Goal: Task Accomplishment & Management: Use online tool/utility

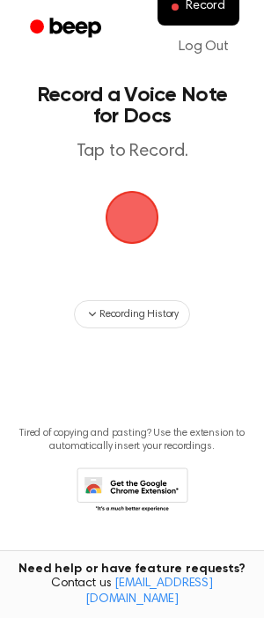
click at [127, 215] on span "button" at bounding box center [131, 217] width 63 height 63
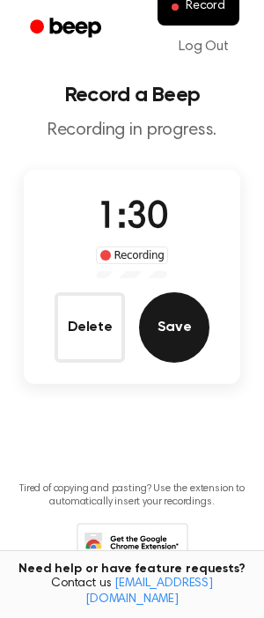
click at [159, 337] on button "Save" at bounding box center [174, 327] width 70 height 70
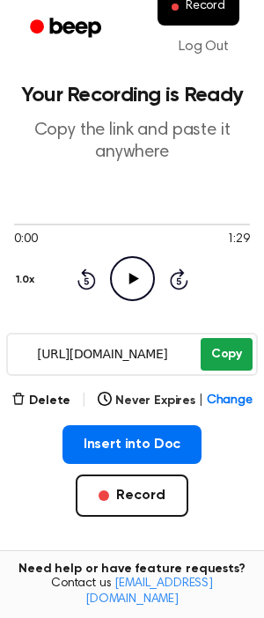
click at [216, 355] on button "Copy" at bounding box center [227, 354] width 52 height 33
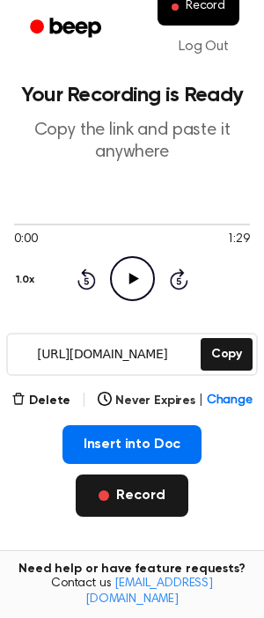
click at [150, 507] on button "Record" at bounding box center [132, 495] width 112 height 42
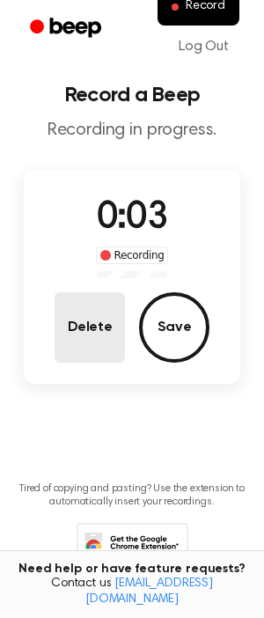
click at [98, 327] on button "Delete" at bounding box center [90, 327] width 70 height 70
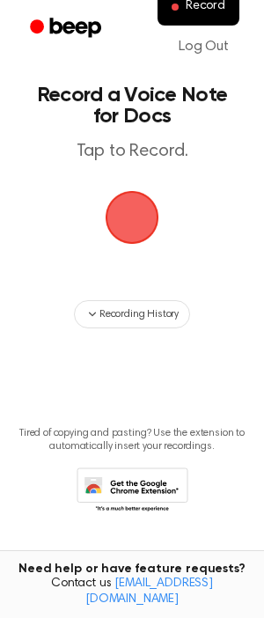
click at [138, 210] on span "button" at bounding box center [131, 217] width 49 height 49
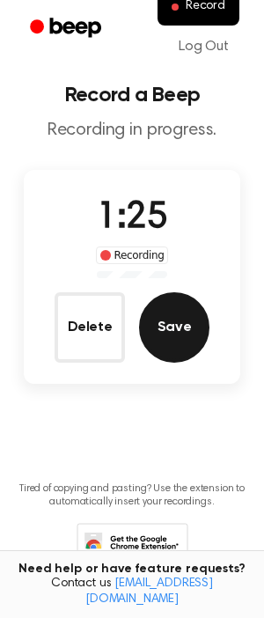
click at [190, 332] on button "Save" at bounding box center [174, 327] width 70 height 70
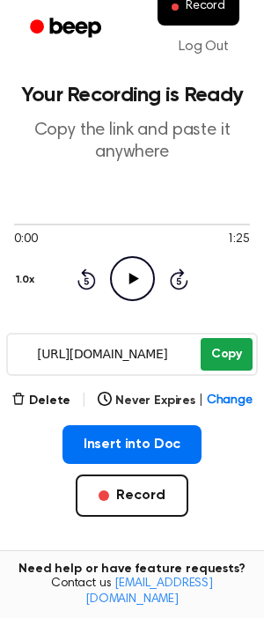
click at [238, 358] on button "Copy" at bounding box center [227, 354] width 52 height 33
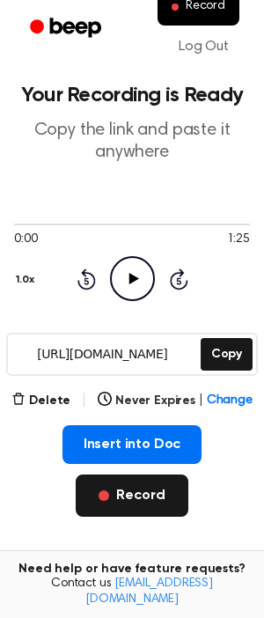
click at [109, 509] on button "Record" at bounding box center [132, 495] width 112 height 42
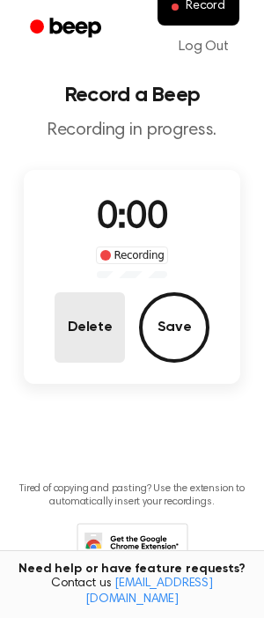
click at [105, 335] on button "Delete" at bounding box center [90, 327] width 70 height 70
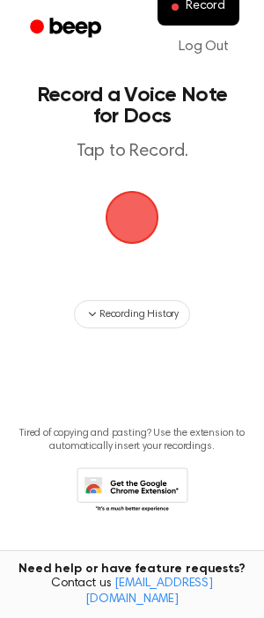
click at [147, 229] on span "button" at bounding box center [131, 217] width 49 height 49
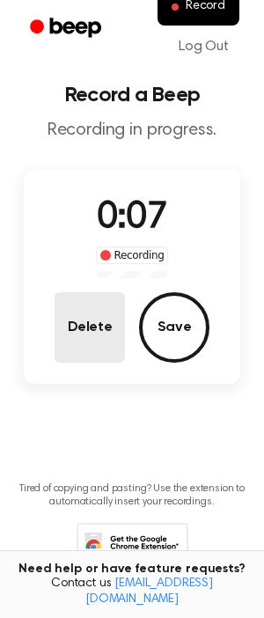
click at [84, 311] on button "Delete" at bounding box center [90, 327] width 70 height 70
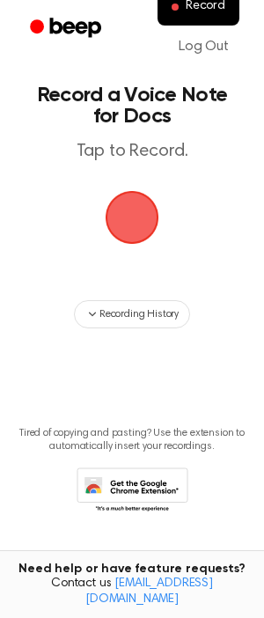
click at [152, 201] on span "button" at bounding box center [131, 217] width 49 height 49
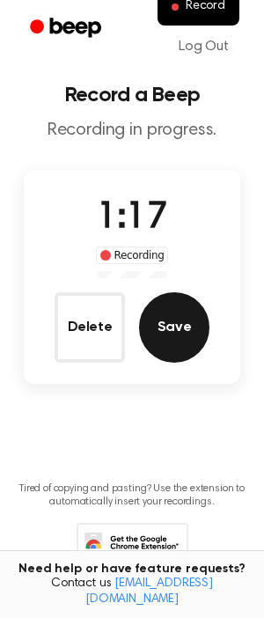
click at [154, 305] on button "Save" at bounding box center [174, 327] width 70 height 70
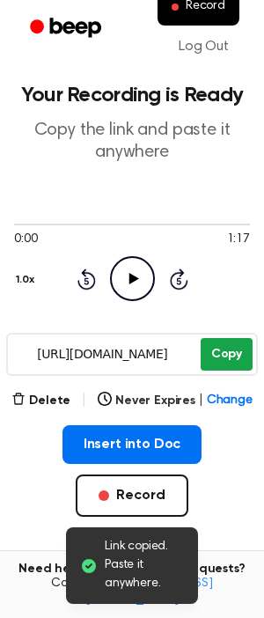
click at [223, 353] on button "Copy" at bounding box center [227, 354] width 52 height 33
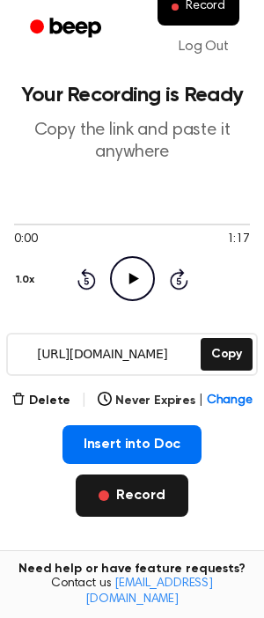
click at [155, 508] on button "Record" at bounding box center [132, 495] width 112 height 42
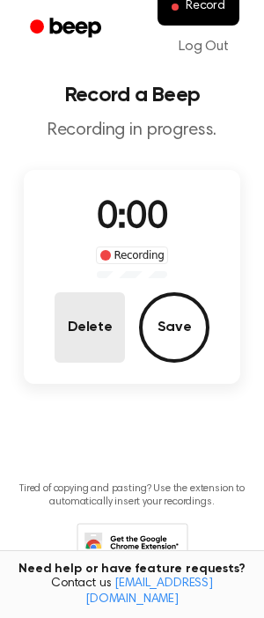
click at [83, 311] on button "Delete" at bounding box center [90, 327] width 70 height 70
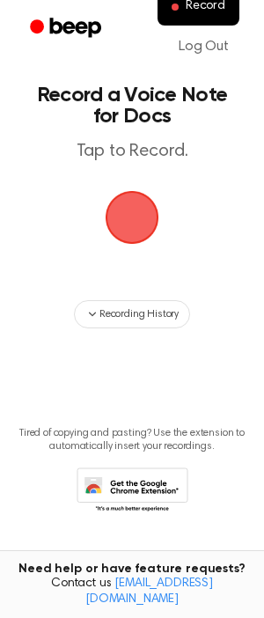
click at [183, 208] on main "Record a Voice Note for Docs Tap to Record. Recording History Tired of copying …" at bounding box center [132, 282] width 264 height 565
click at [128, 208] on span "button" at bounding box center [131, 217] width 49 height 49
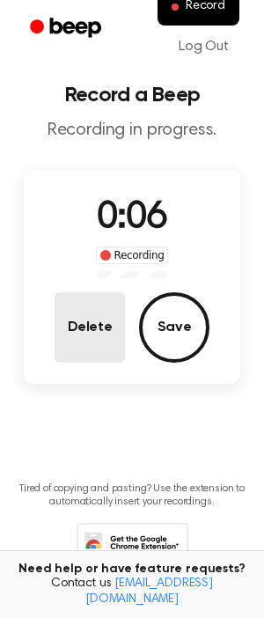
click at [95, 323] on button "Delete" at bounding box center [90, 327] width 70 height 70
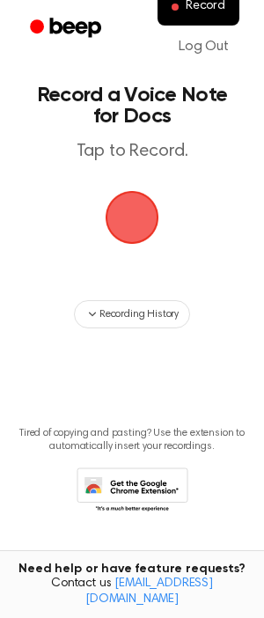
click at [142, 193] on span "button" at bounding box center [131, 217] width 49 height 49
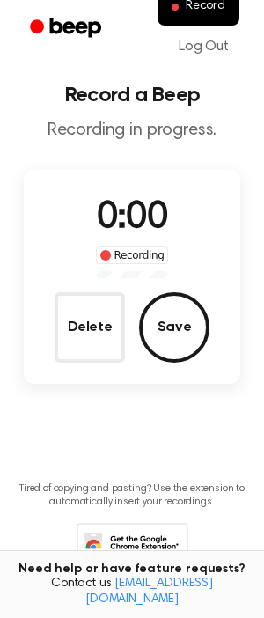
click at [133, 191] on div "0:00 Recording" at bounding box center [132, 234] width 101 height 87
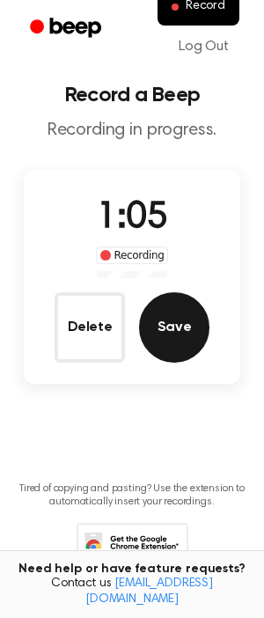
click at [165, 326] on button "Save" at bounding box center [174, 327] width 70 height 70
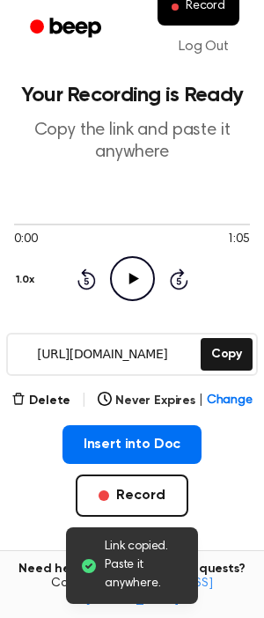
click at [234, 335] on div "[URL][DOMAIN_NAME] Copy" at bounding box center [132, 354] width 252 height 43
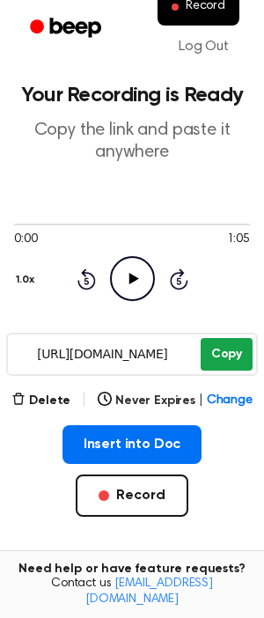
click at [232, 347] on button "Copy" at bounding box center [227, 354] width 52 height 33
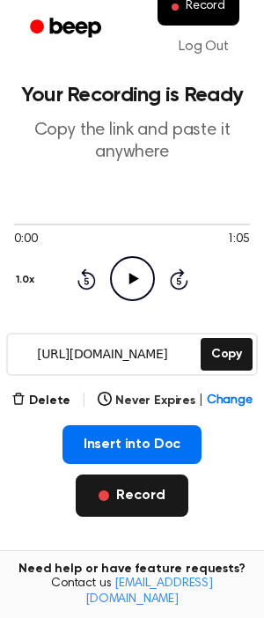
click at [131, 509] on button "Record" at bounding box center [132, 495] width 112 height 42
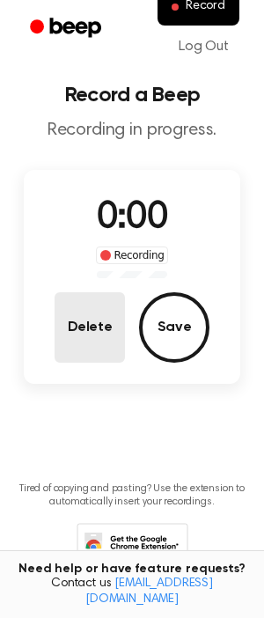
click at [72, 332] on button "Delete" at bounding box center [90, 327] width 70 height 70
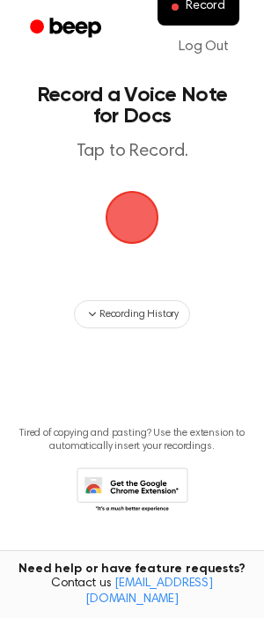
click at [119, 220] on span "button" at bounding box center [131, 217] width 49 height 49
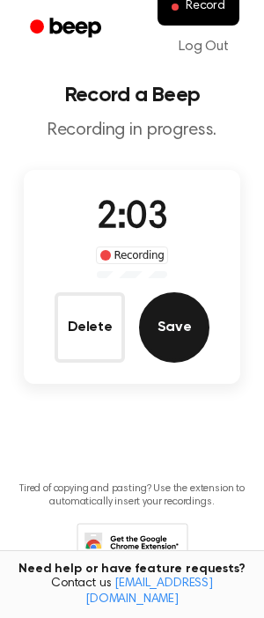
click at [172, 316] on button "Save" at bounding box center [174, 327] width 70 height 70
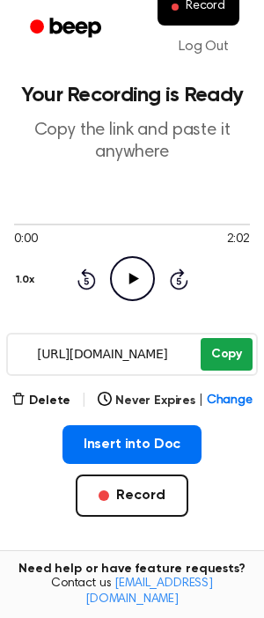
click at [230, 351] on button "Copy" at bounding box center [227, 354] width 52 height 33
